Goal: Obtain resource: Obtain resource

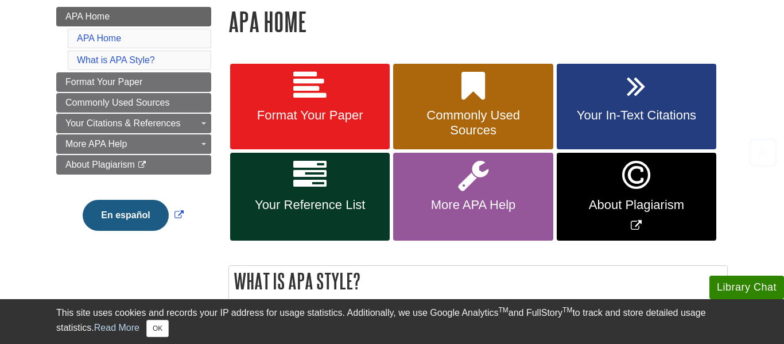
scroll to position [170, 0]
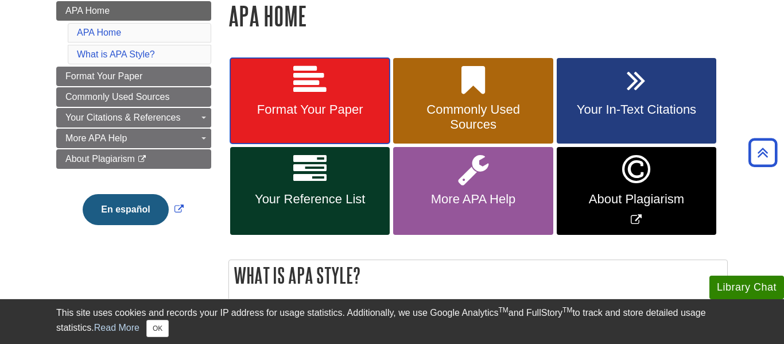
click at [309, 82] on icon at bounding box center [309, 80] width 33 height 33
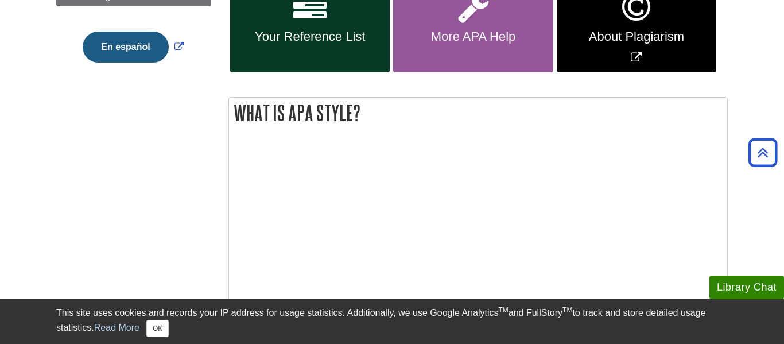
scroll to position [0, 0]
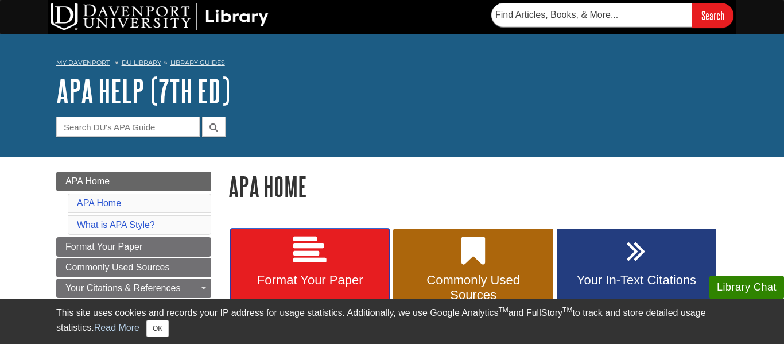
click at [325, 250] on icon at bounding box center [309, 250] width 33 height 33
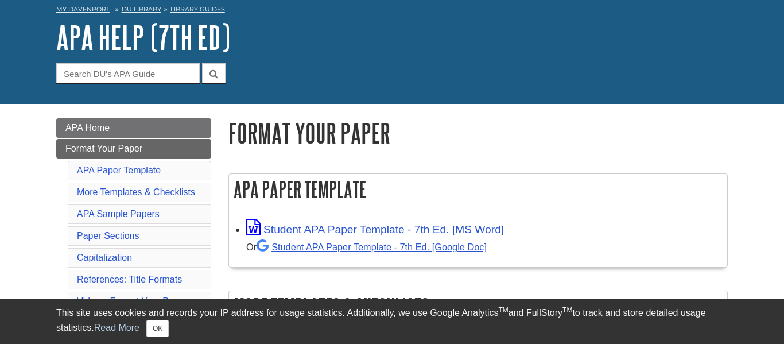
scroll to position [58, 0]
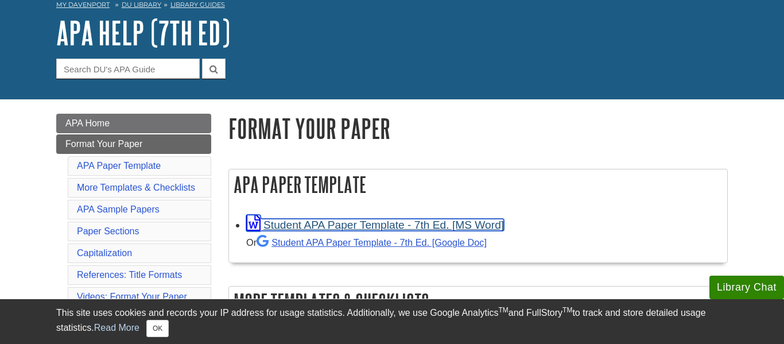
click at [331, 228] on link "Student APA Paper Template - 7th Ed. [MS Word]" at bounding box center [375, 225] width 258 height 12
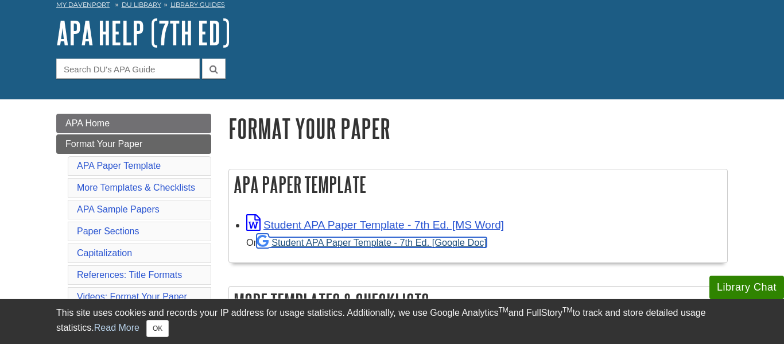
click at [317, 241] on link "Student APA Paper Template - 7th Ed. [Google Doc]" at bounding box center [372, 242] width 230 height 10
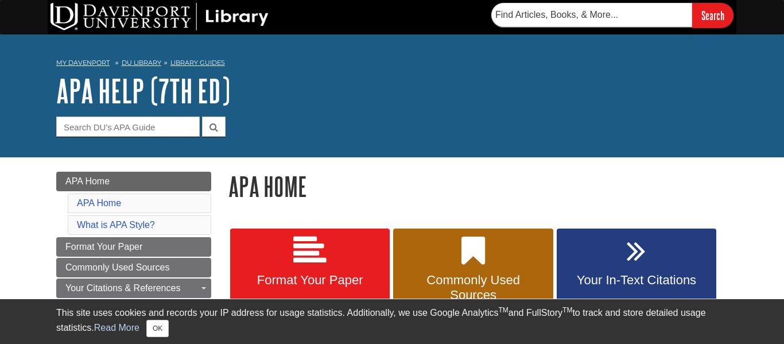
scroll to position [11, 0]
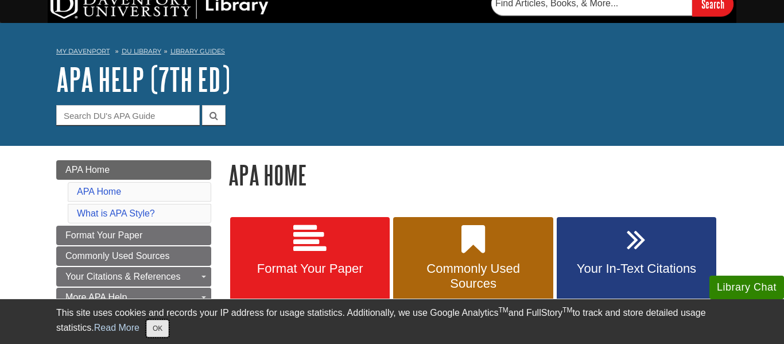
click at [146, 328] on button "OK" at bounding box center [157, 328] width 22 height 17
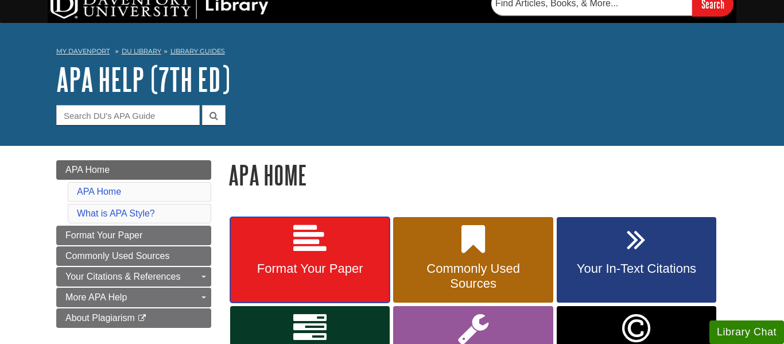
click at [303, 248] on icon at bounding box center [309, 239] width 33 height 33
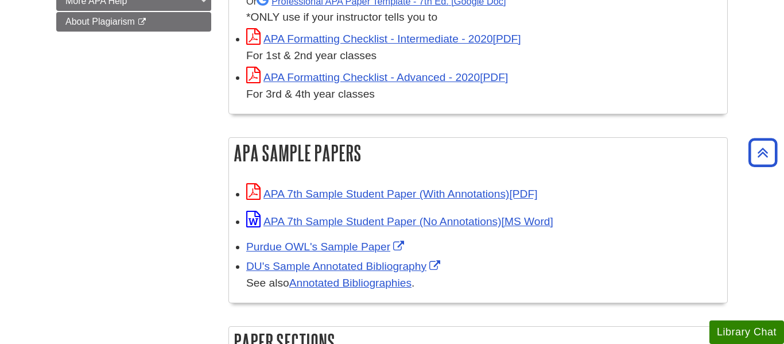
scroll to position [441, 0]
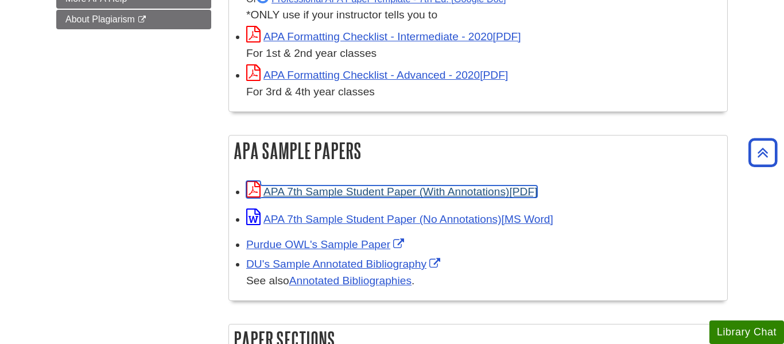
click at [461, 193] on link "APA 7th Sample Student Paper (With Annotations)" at bounding box center [391, 191] width 291 height 12
